Goal: Task Accomplishment & Management: Use online tool/utility

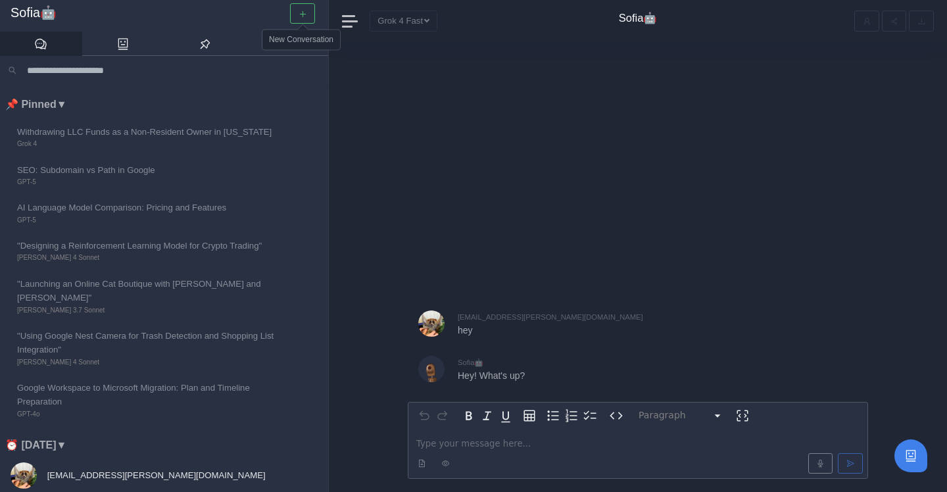
click at [290, 9] on button "button" at bounding box center [302, 13] width 25 height 20
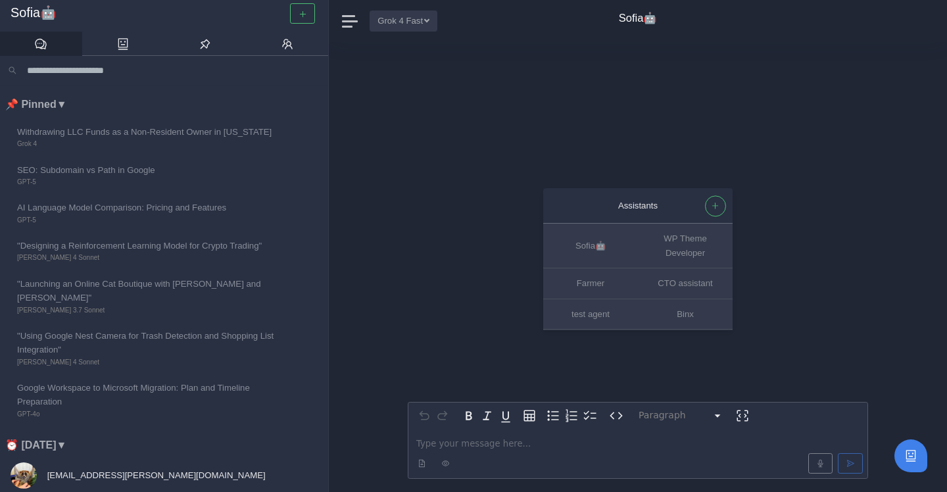
click at [394, 22] on button "Grok 4 Fast" at bounding box center [404, 21] width 68 height 20
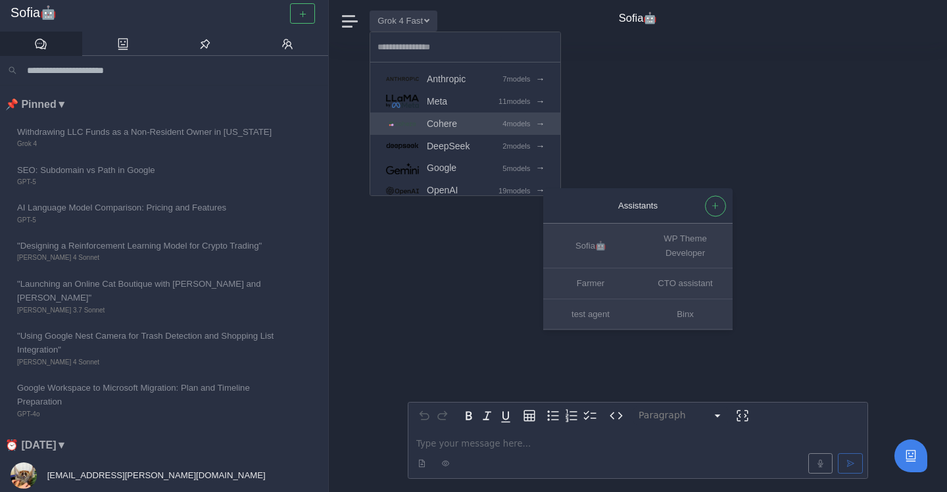
click at [467, 114] on link "Cohere 4 models →" at bounding box center [465, 124] width 190 height 22
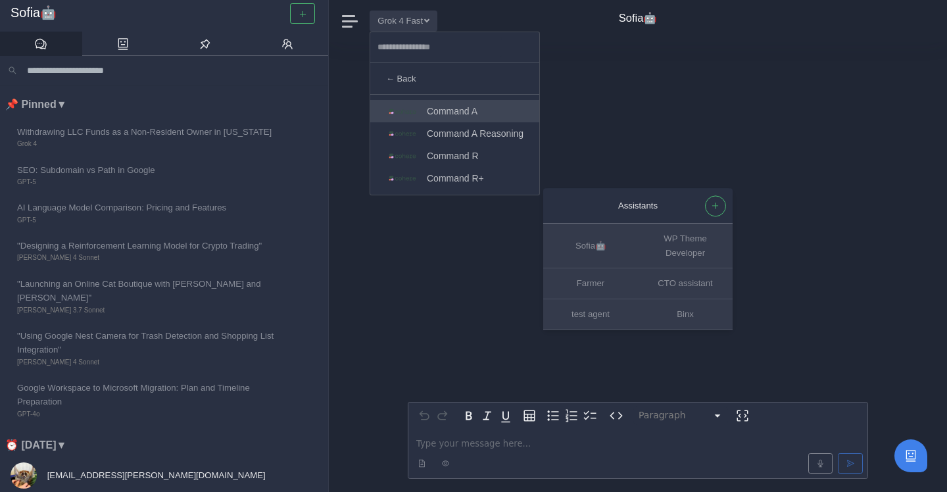
click at [496, 117] on link "Command A" at bounding box center [454, 111] width 169 height 22
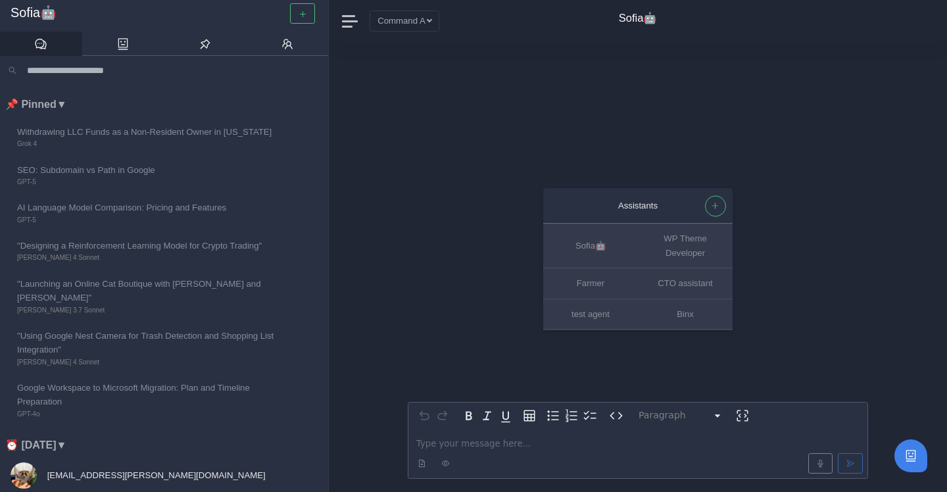
click at [483, 443] on p "editable markdown" at bounding box center [637, 444] width 443 height 14
click at [399, 22] on button "Grok 4 Fast" at bounding box center [404, 21] width 68 height 20
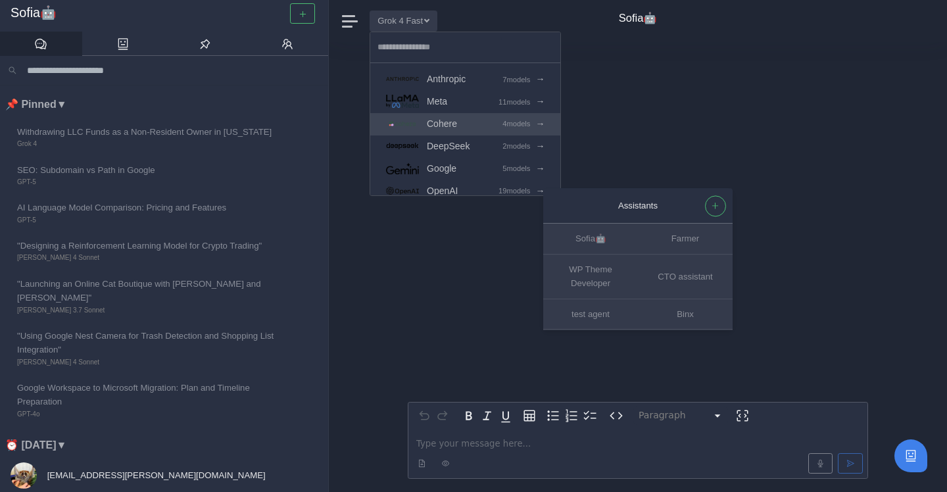
click at [443, 122] on span "Cohere" at bounding box center [442, 123] width 30 height 15
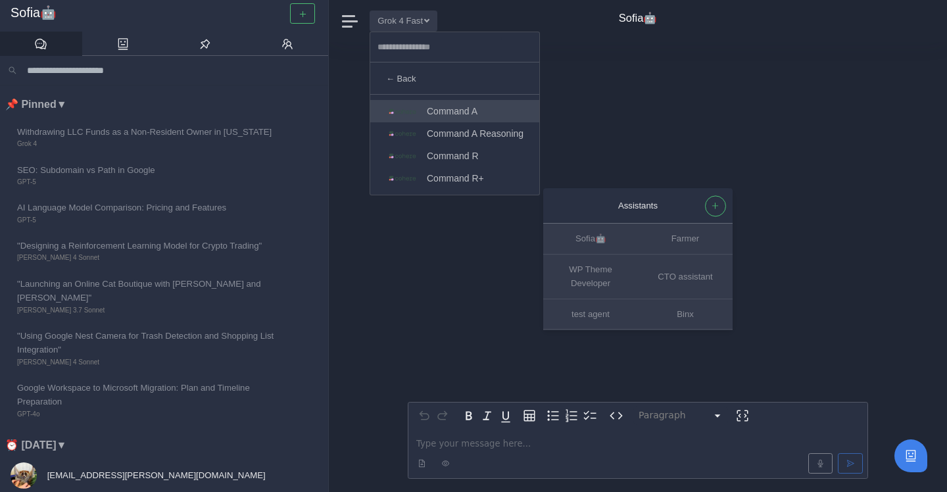
click at [447, 112] on span "Command A" at bounding box center [452, 111] width 51 height 15
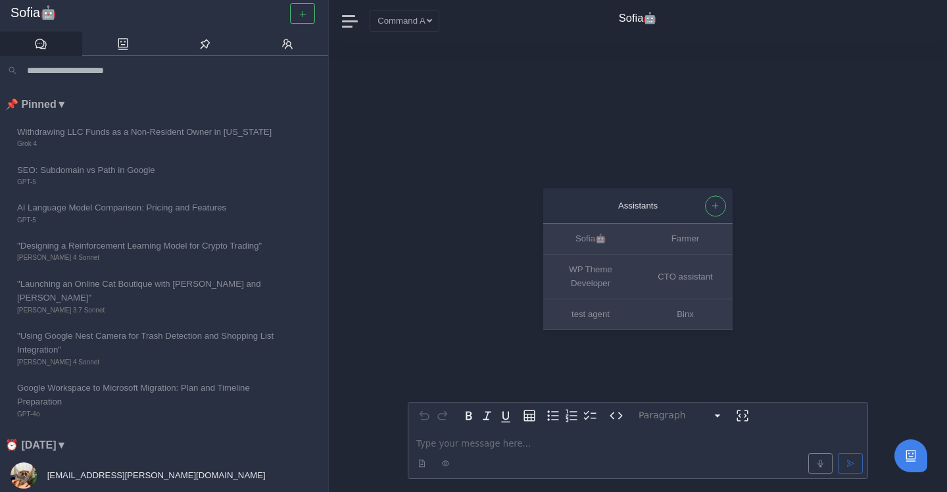
click at [459, 436] on div "editable markdown" at bounding box center [638, 453] width 459 height 49
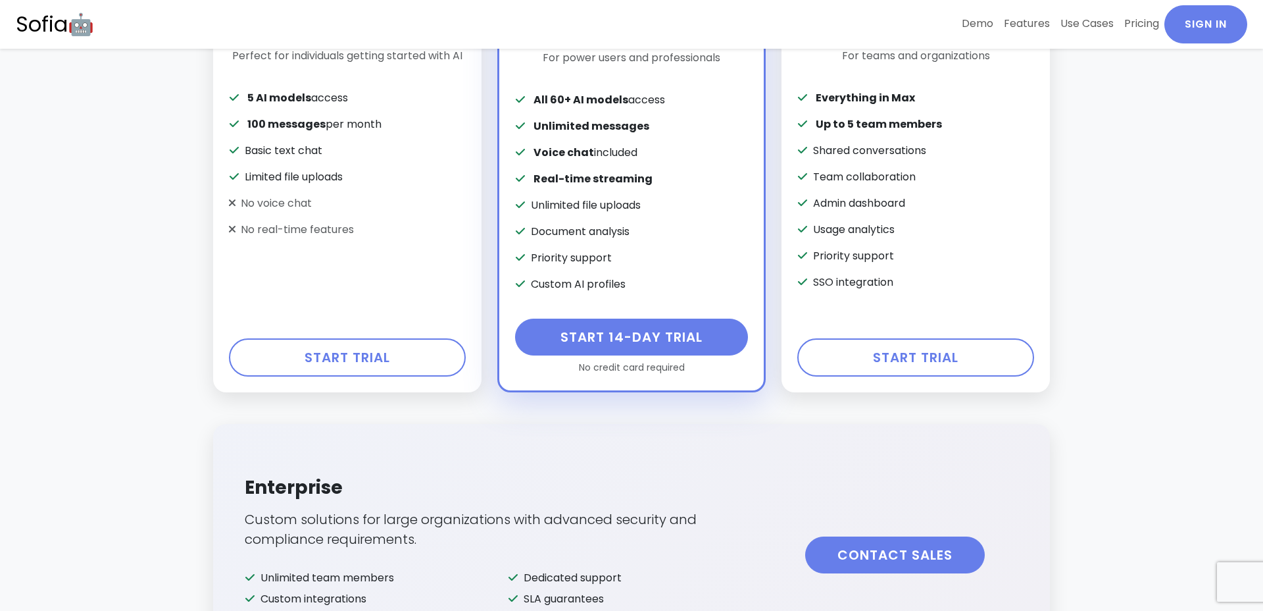
scroll to position [3019, 0]
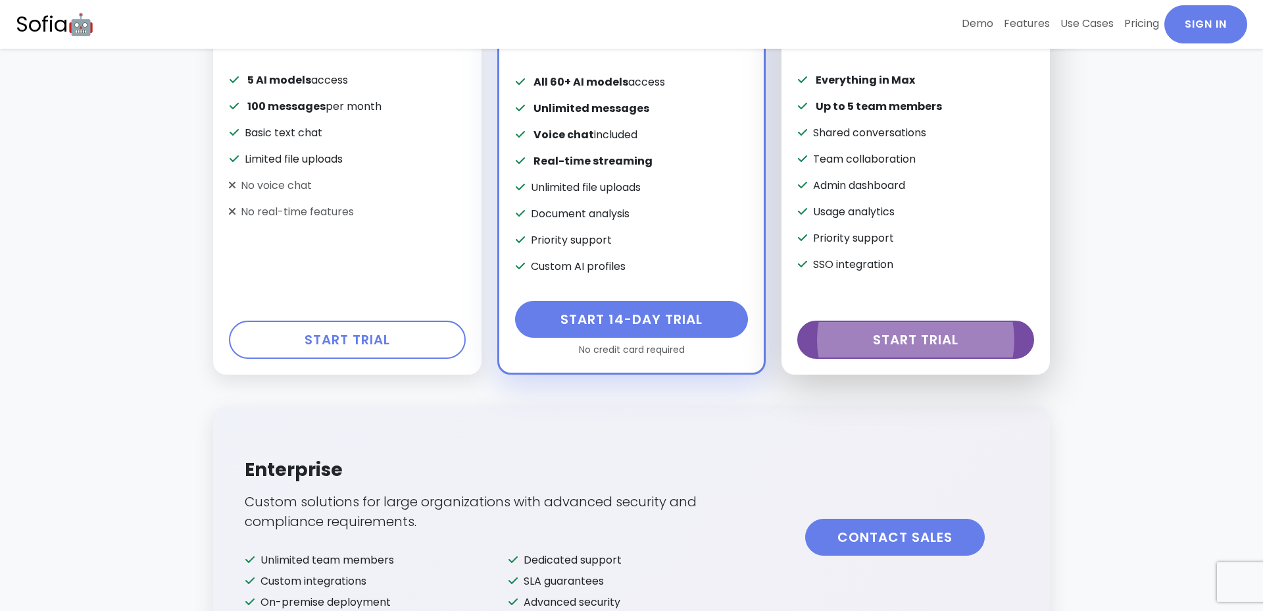
click at [865, 330] on link "Start Trial" at bounding box center [915, 339] width 237 height 38
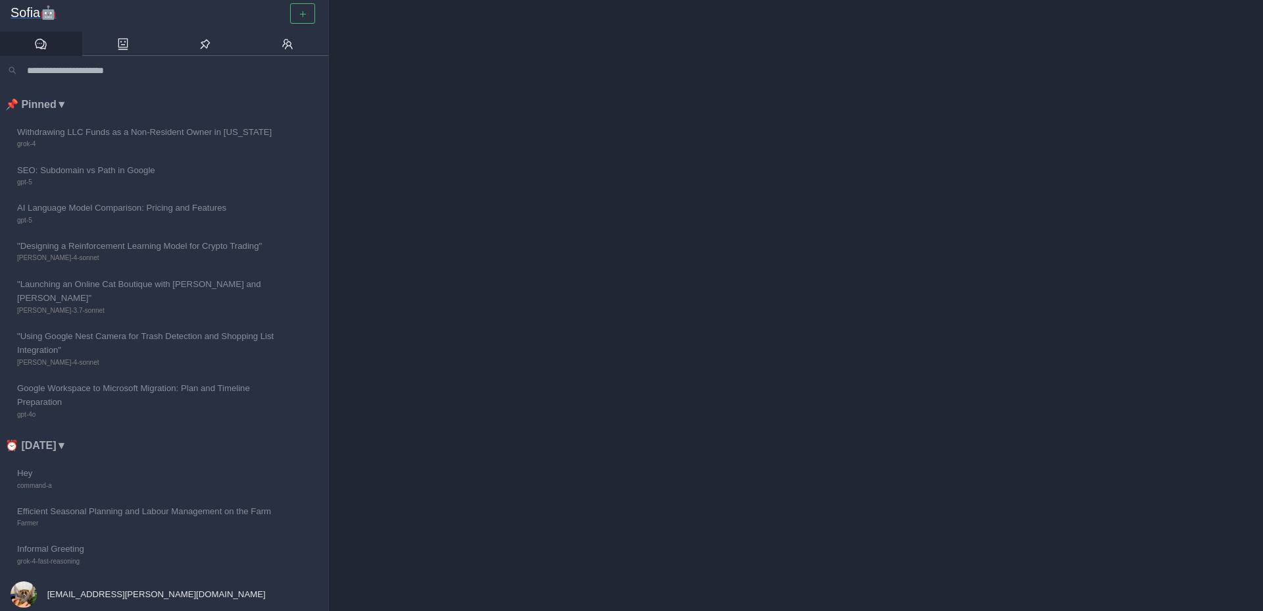
click at [47, 16] on h3 "Sofia🤖" at bounding box center [164, 13] width 307 height 16
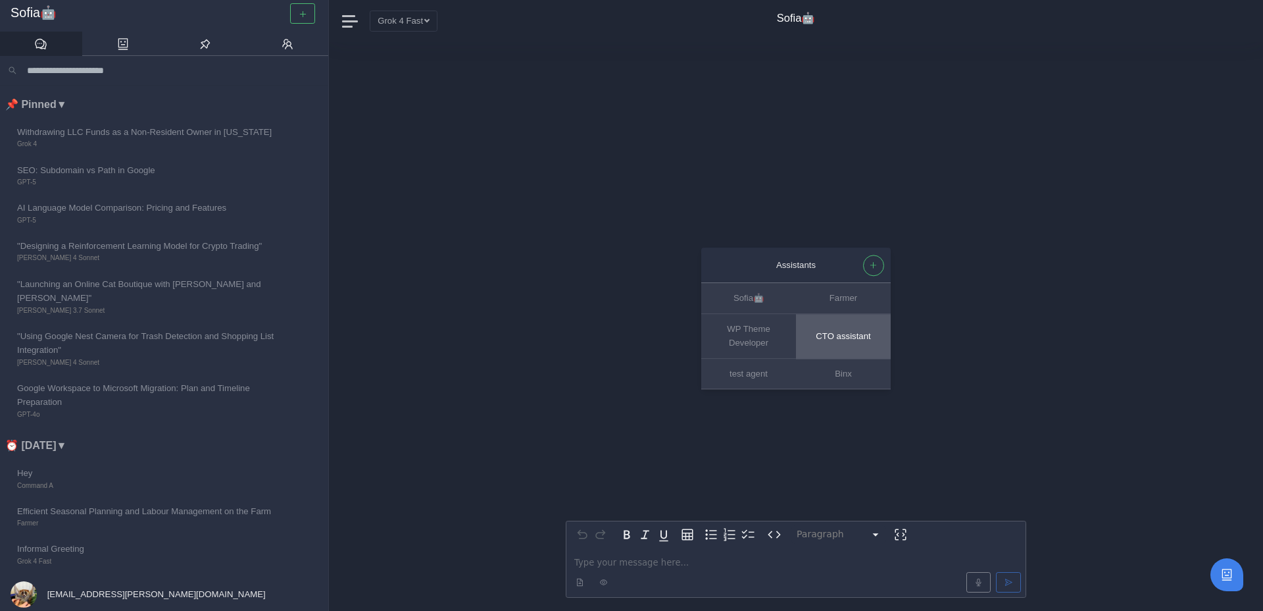
click at [848, 351] on button "CTO assistant" at bounding box center [843, 336] width 95 height 45
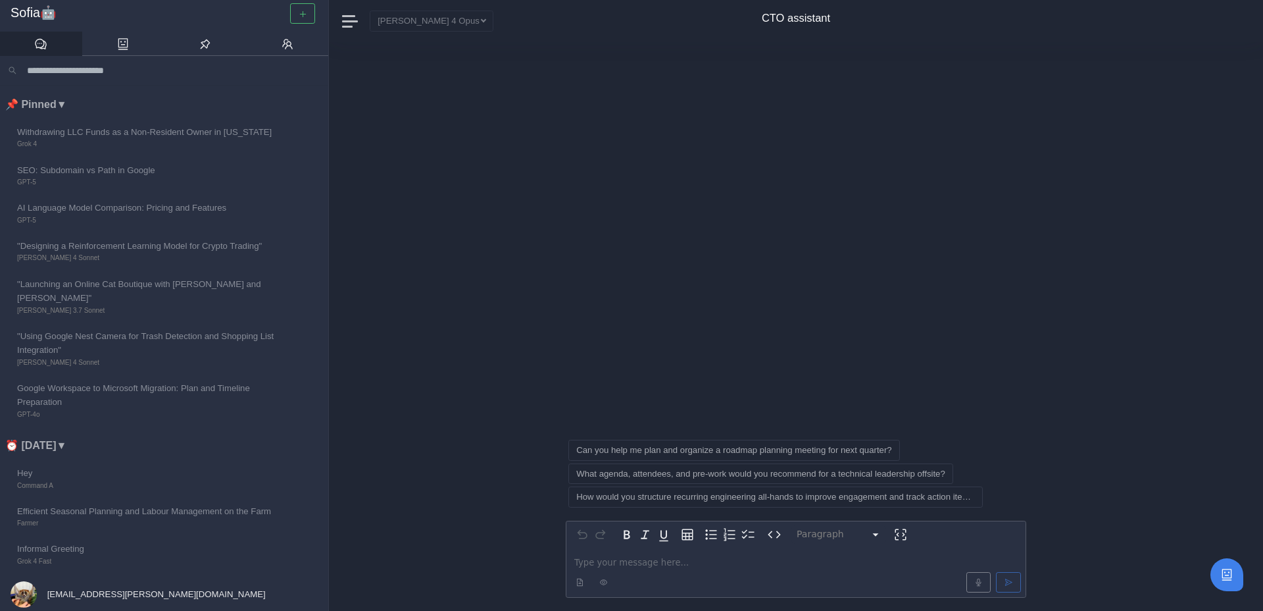
click at [970, 116] on div "Paragraph ********* ***** ********* ********* ********* ********* ********* ***…" at bounding box center [796, 326] width 461 height 568
